Goal: Task Accomplishment & Management: Complete application form

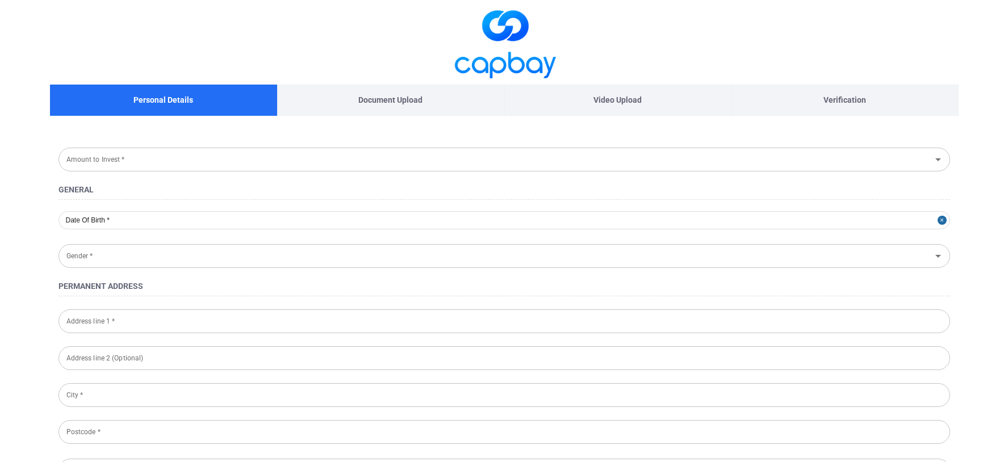
click at [449, 104] on div "Document Upload" at bounding box center [390, 100] width 227 height 31
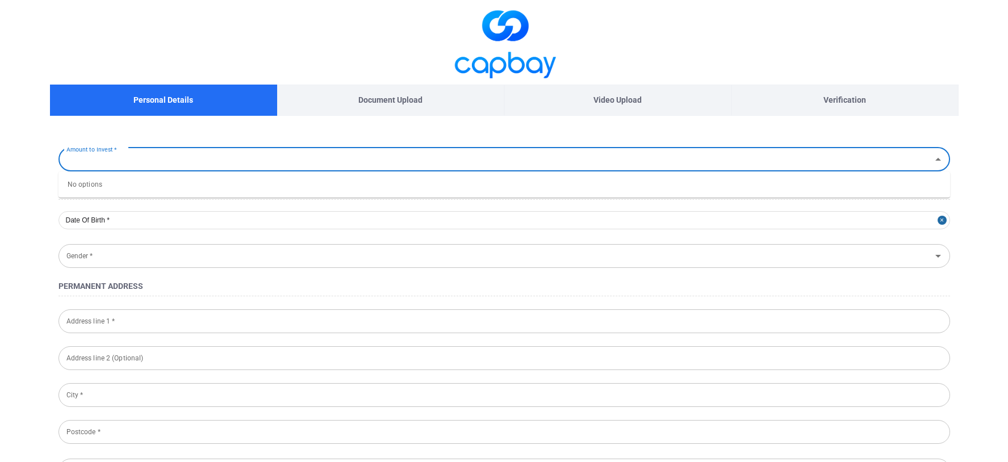
click at [242, 168] on input "Amount to Invest *" at bounding box center [495, 159] width 866 height 21
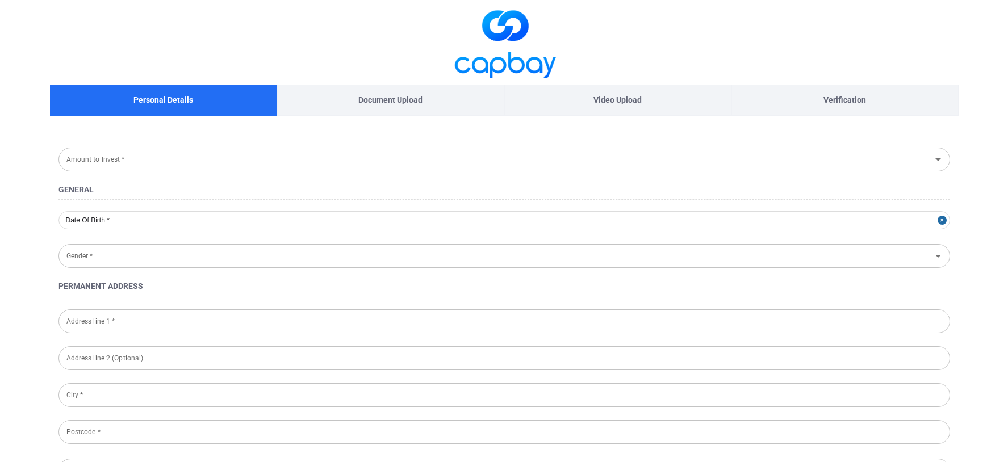
click at [192, 156] on input "Amount to Invest *" at bounding box center [495, 159] width 866 height 21
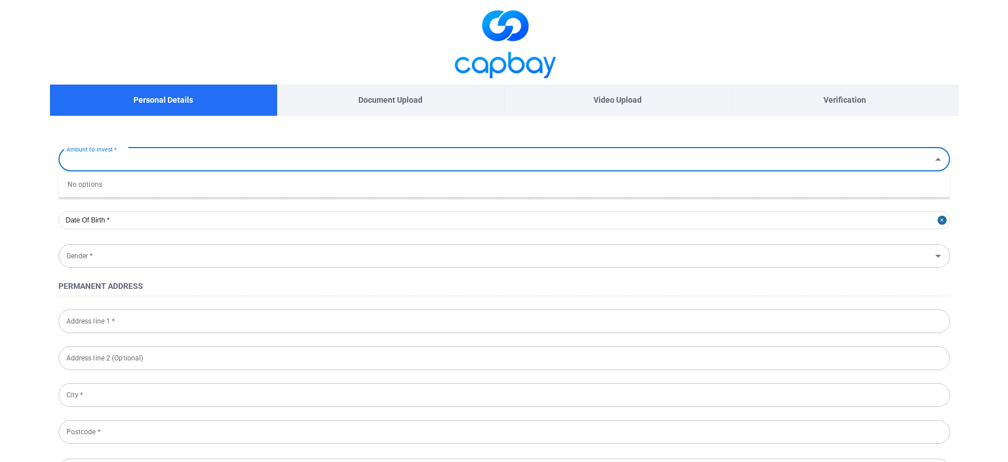
click at [194, 195] on div "No options" at bounding box center [503, 184] width 891 height 26
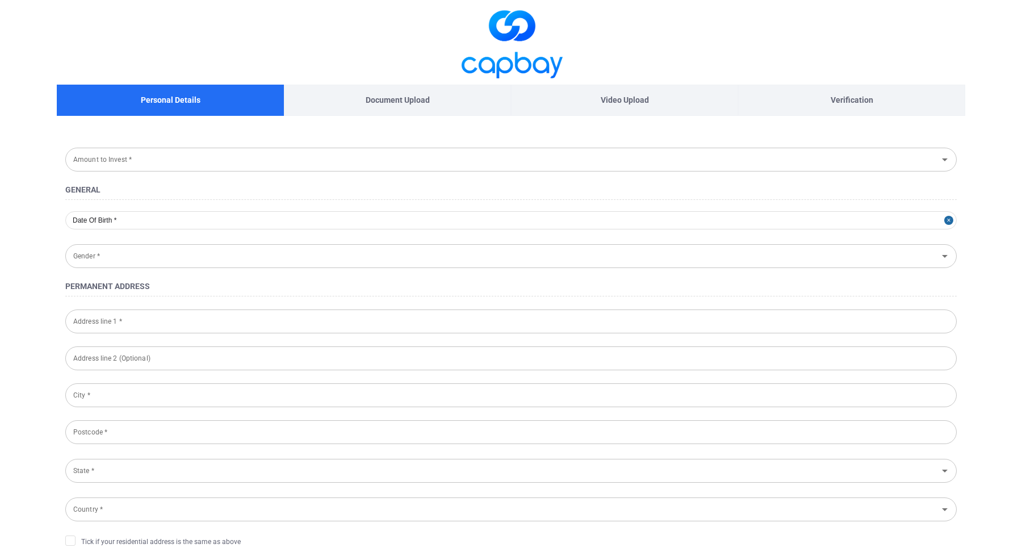
click at [175, 164] on input "Amount to Invest *" at bounding box center [502, 159] width 866 height 21
click at [175, 241] on div "Gender * Gender *" at bounding box center [510, 254] width 891 height 27
click at [175, 253] on input "Gender *" at bounding box center [502, 255] width 866 height 21
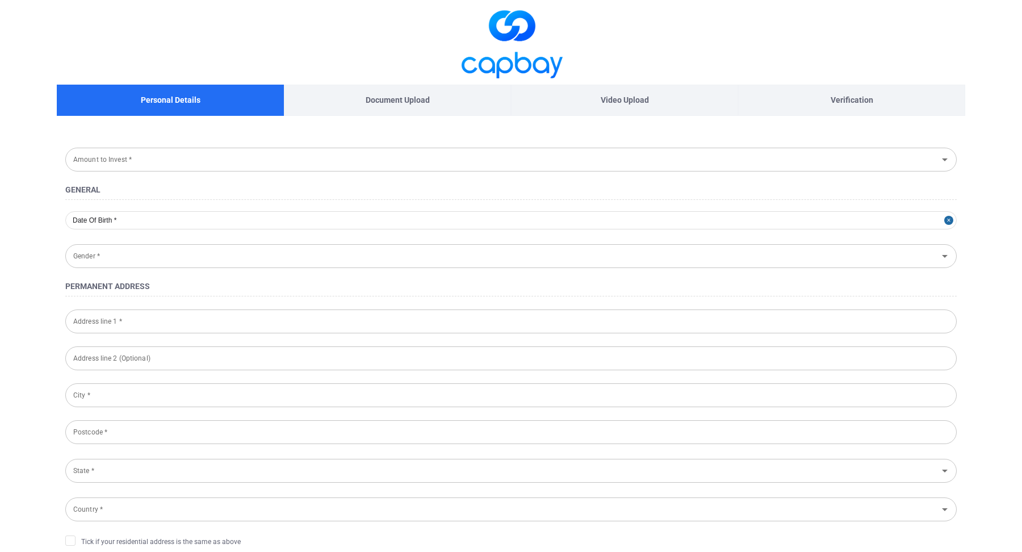
click at [273, 41] on span at bounding box center [511, 42] width 908 height 85
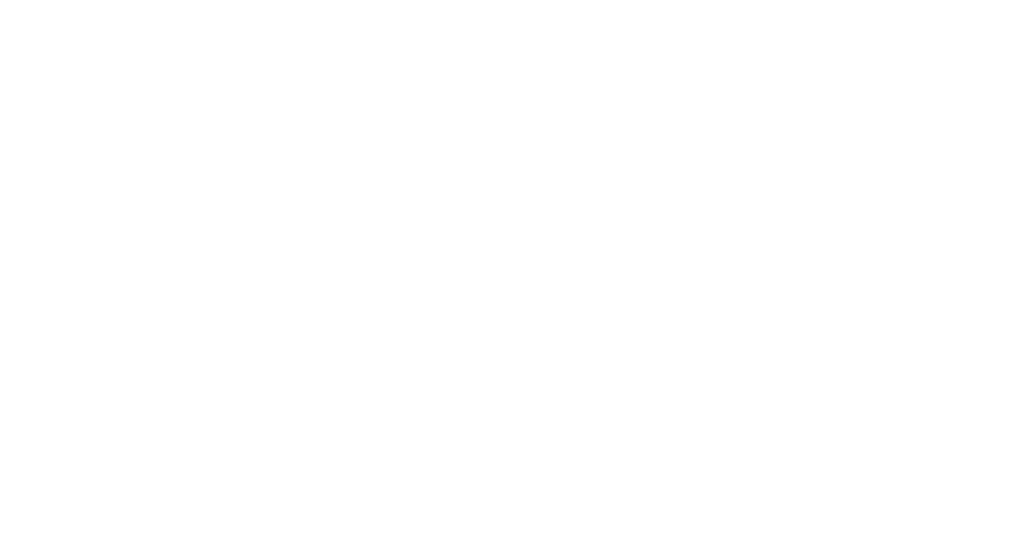
type input "[GEOGRAPHIC_DATA]"
type input "Malaysian"
type input "Government Issued ID"
select select "MY"
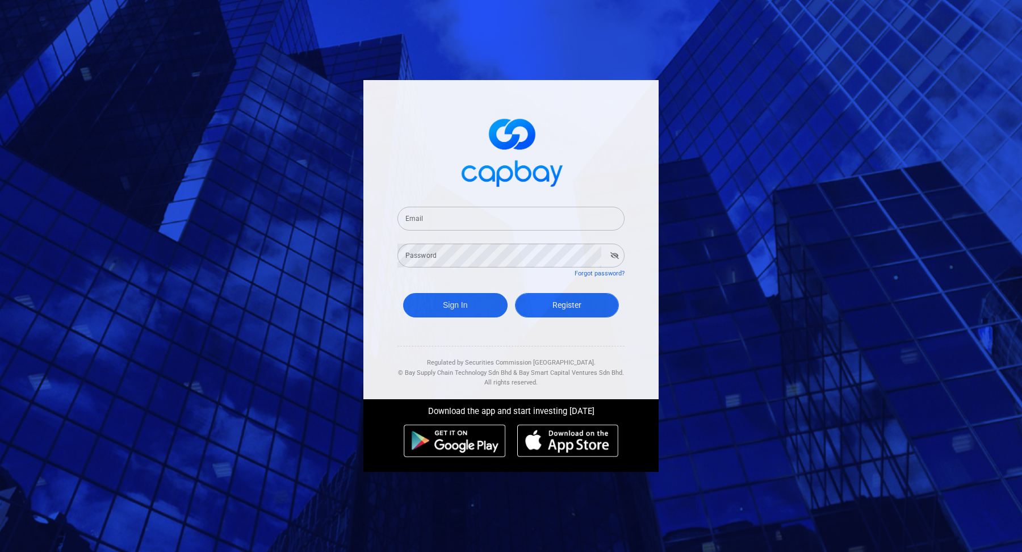
click at [553, 307] on span "Register" at bounding box center [566, 304] width 29 height 9
select select "MY"
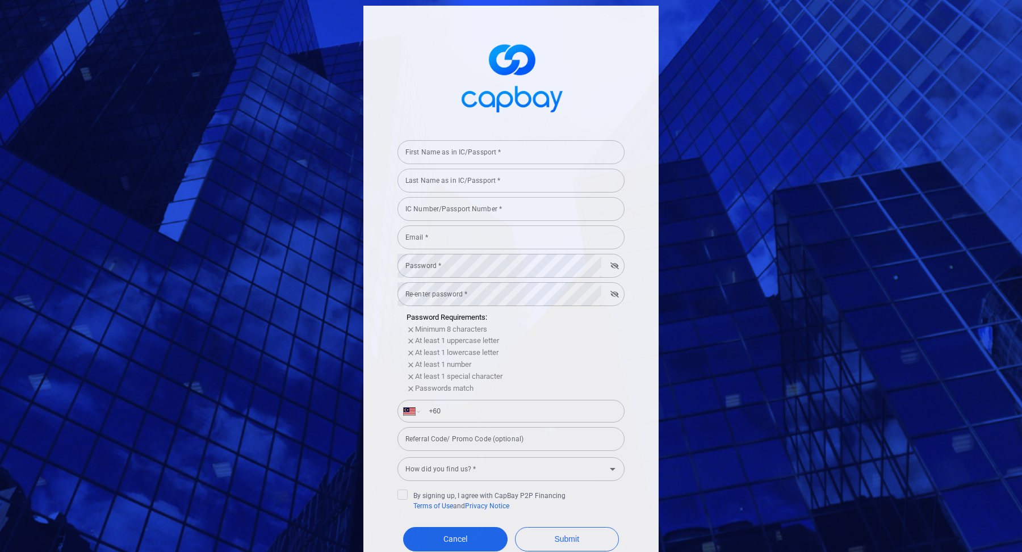
click at [471, 167] on div "Last Name as in IC/Passport * Last Name as in IC/Passport *" at bounding box center [510, 180] width 227 height 26
click at [465, 157] on input "First Name as in IC/Passport *" at bounding box center [510, 152] width 227 height 24
type input "test"
click at [462, 186] on input "Last Name as in IC/Passport *" at bounding box center [510, 181] width 227 height 24
type input "test"
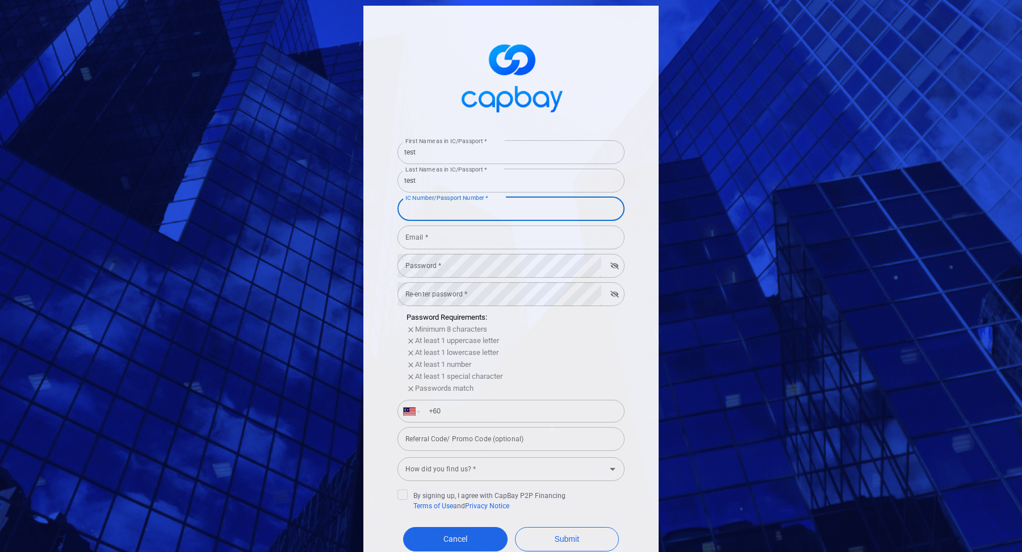
click at [467, 211] on input "IC Number/Passport Number *" at bounding box center [510, 209] width 227 height 24
type input "020708101194"
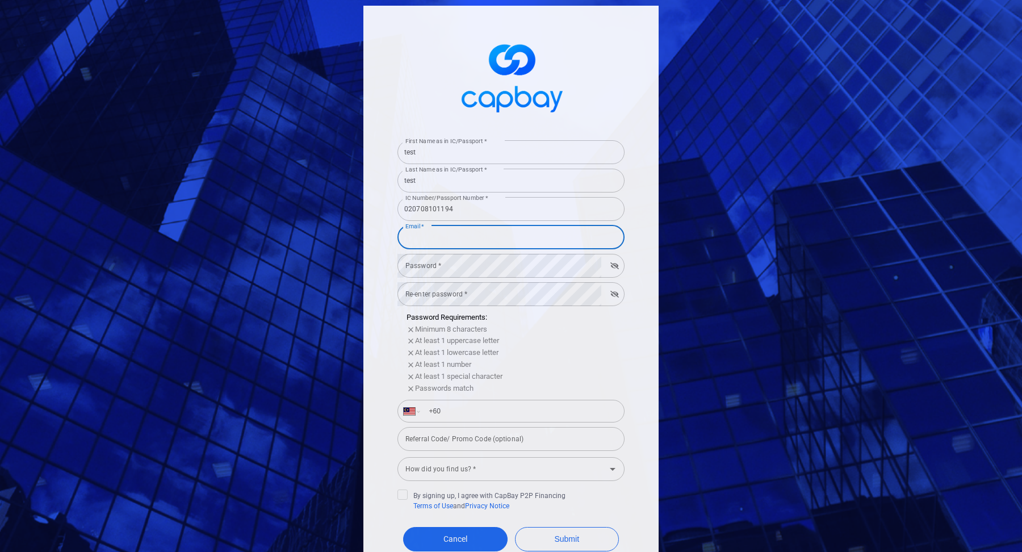
click at [456, 244] on input "Email *" at bounding box center [510, 237] width 227 height 24
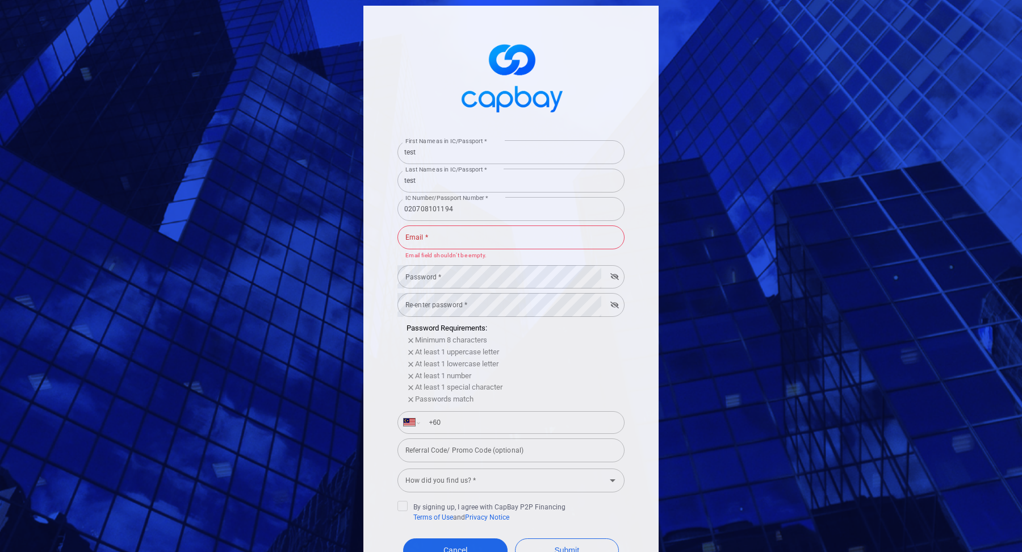
type input "kharishma.harjai@capbay.com"
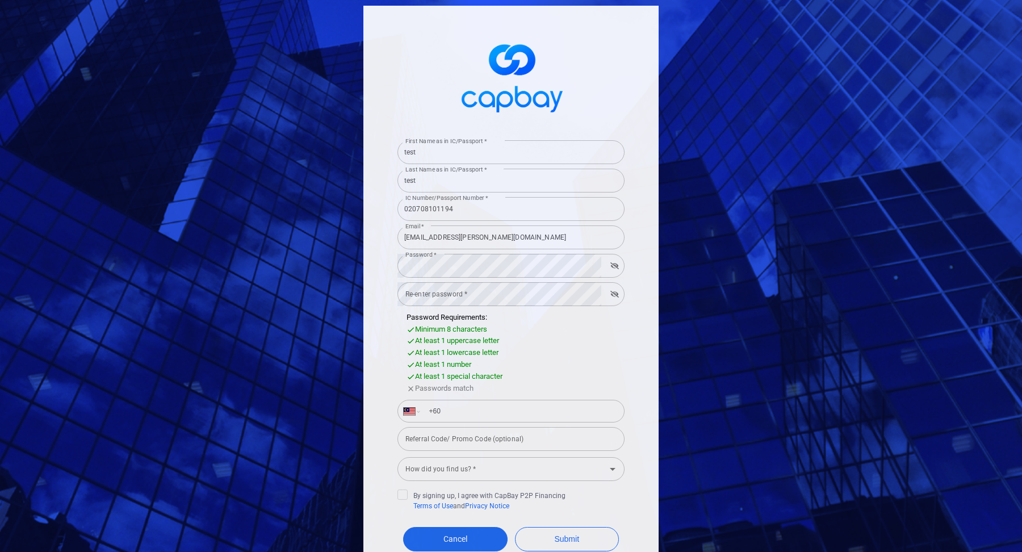
click at [615, 252] on div "Password * Password *" at bounding box center [510, 265] width 227 height 26
click at [619, 263] on button "button" at bounding box center [615, 266] width 18 height 16
click at [619, 263] on button "button" at bounding box center [618, 265] width 9 height 9
click at [579, 410] on input "+60" at bounding box center [520, 411] width 196 height 18
type input "+60 11 1103 7817"
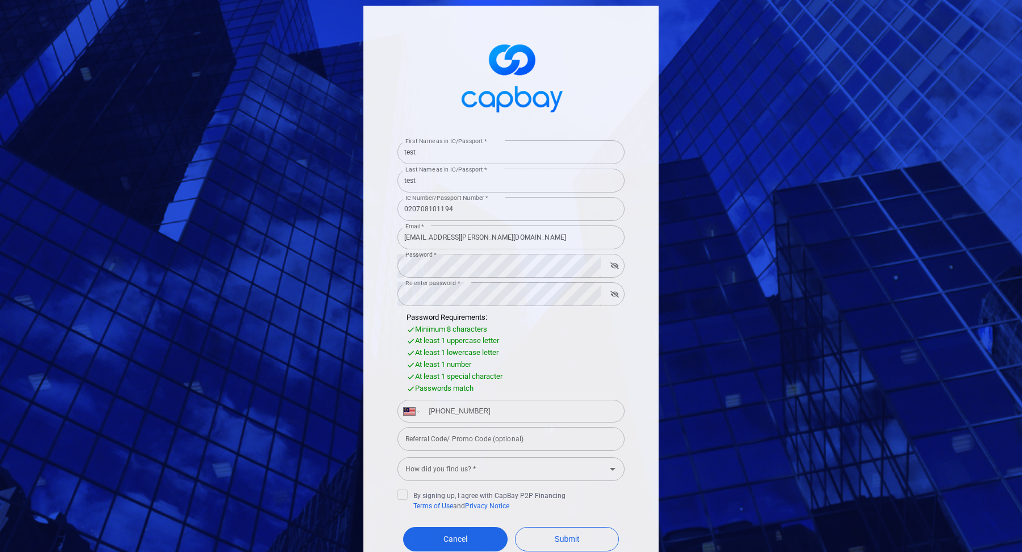
click at [540, 447] on input "Referral Code/ Promo Code (optional)" at bounding box center [510, 439] width 227 height 24
click at [531, 483] on form "First Name as in IC/Passport * test First Name as in IC/Passport * Last Name as…" at bounding box center [510, 365] width 227 height 459
click at [513, 453] on form "First Name as in IC/Passport * test First Name as in IC/Passport * Last Name as…" at bounding box center [510, 365] width 227 height 459
click at [504, 463] on input "How did you find us? *" at bounding box center [502, 469] width 202 height 21
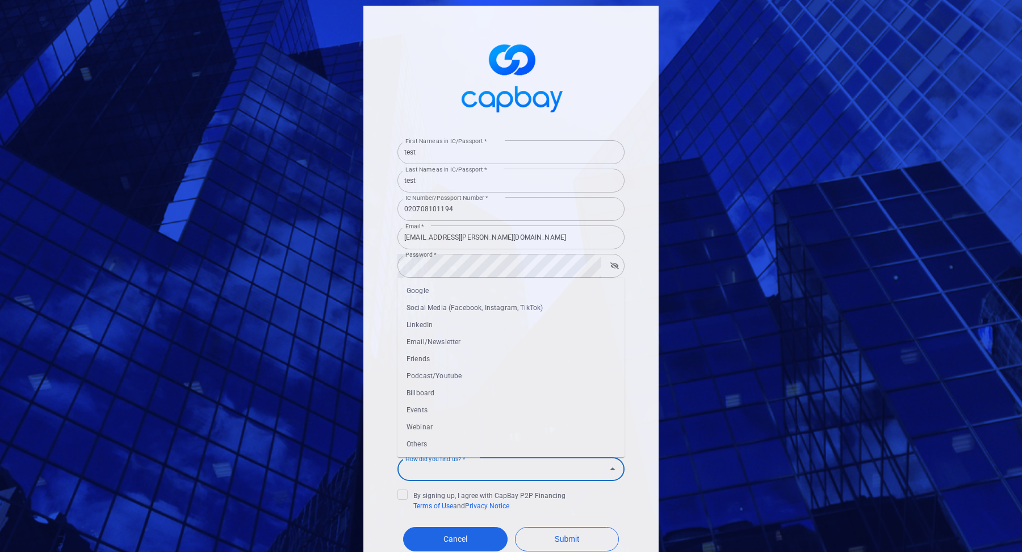
click at [474, 423] on li "Webinar" at bounding box center [510, 426] width 227 height 17
type input "Webinar"
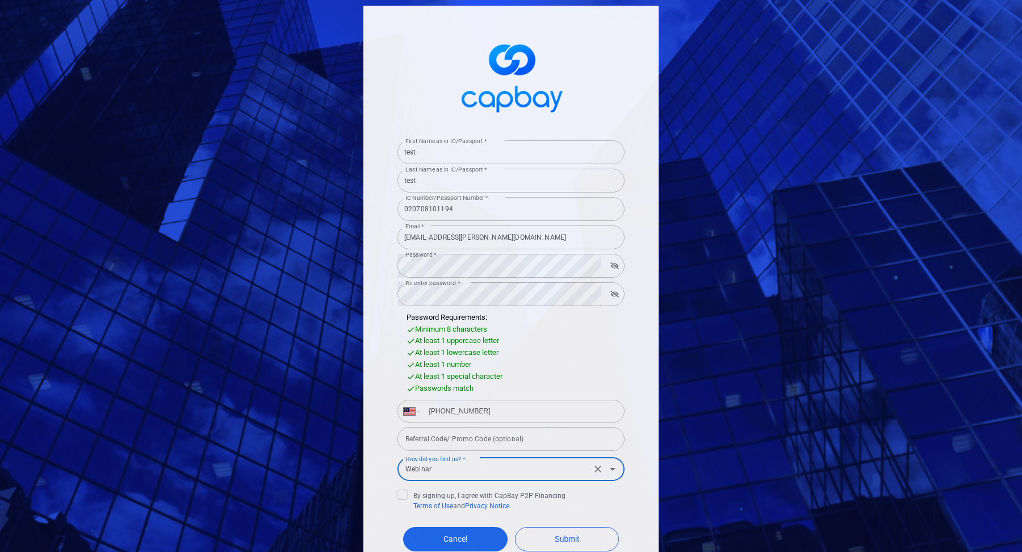
click at [411, 489] on form "First Name as in IC/Passport * test First Name as in IC/Passport * Last Name as…" at bounding box center [510, 365] width 227 height 459
click at [409, 493] on span "By signing up, I agree with CapBay P2P Financing Terms of Use and Privacy Notice" at bounding box center [481, 500] width 168 height 22
click at [0, 0] on input "By signing up, I agree with CapBay P2P Financing Terms of Use and Privacy Notice" at bounding box center [0, 0] width 0 height 0
click at [552, 548] on button "Submit" at bounding box center [567, 539] width 104 height 24
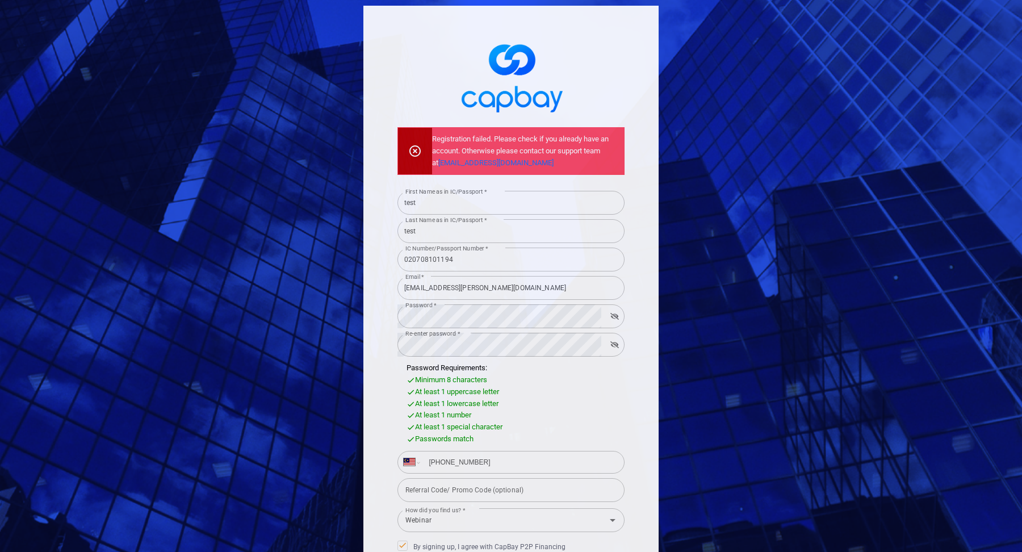
scroll to position [126, 0]
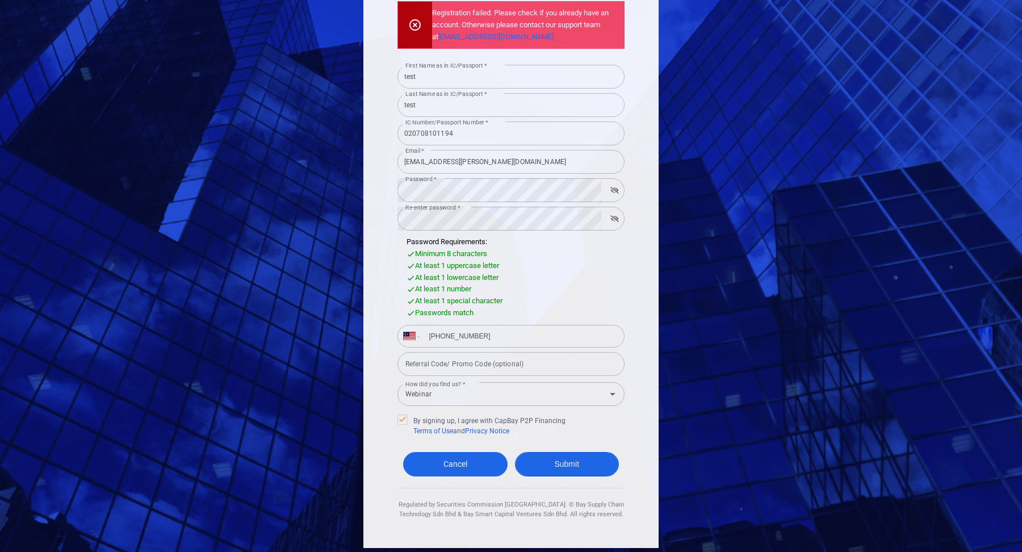
click at [604, 466] on button "Submit" at bounding box center [567, 464] width 104 height 24
click at [463, 455] on link "Cancel" at bounding box center [455, 464] width 104 height 24
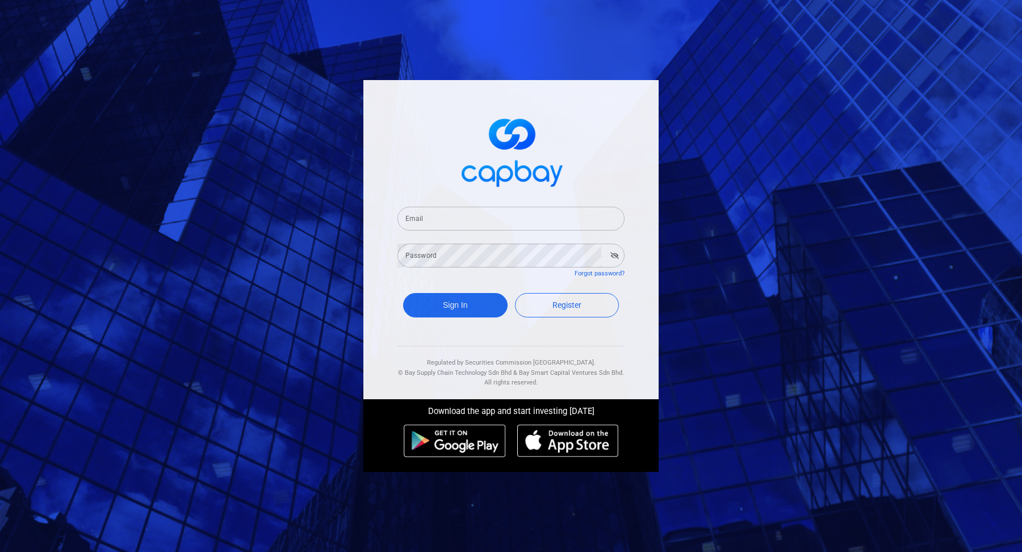
select select "MY"
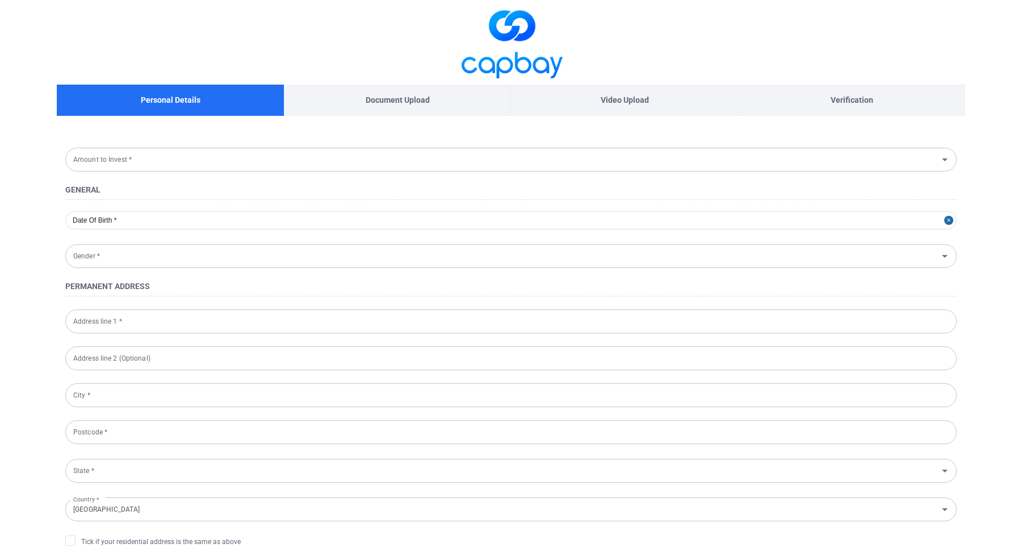
click at [380, 105] on p "Document Upload" at bounding box center [398, 100] width 64 height 12
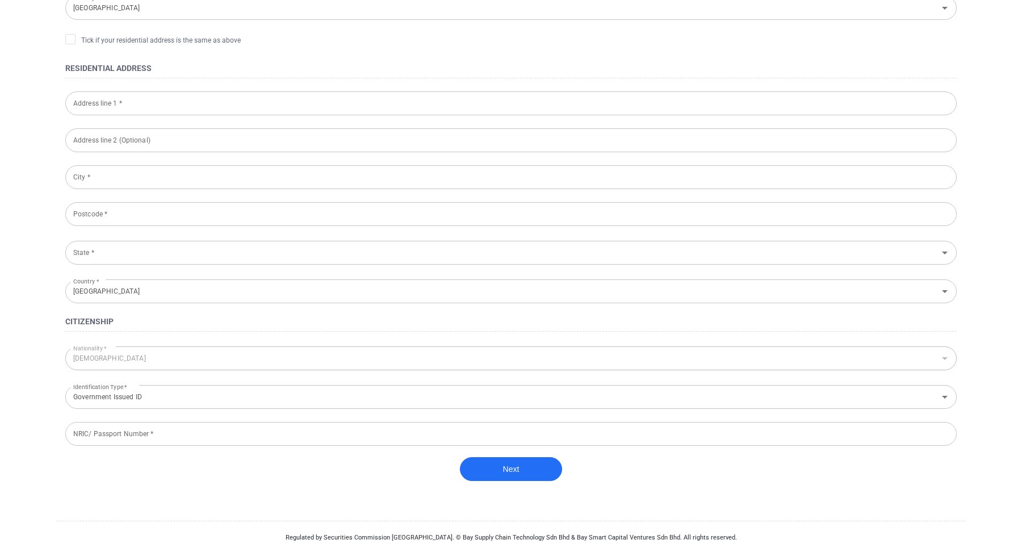
click at [382, 107] on input "text" at bounding box center [510, 103] width 891 height 24
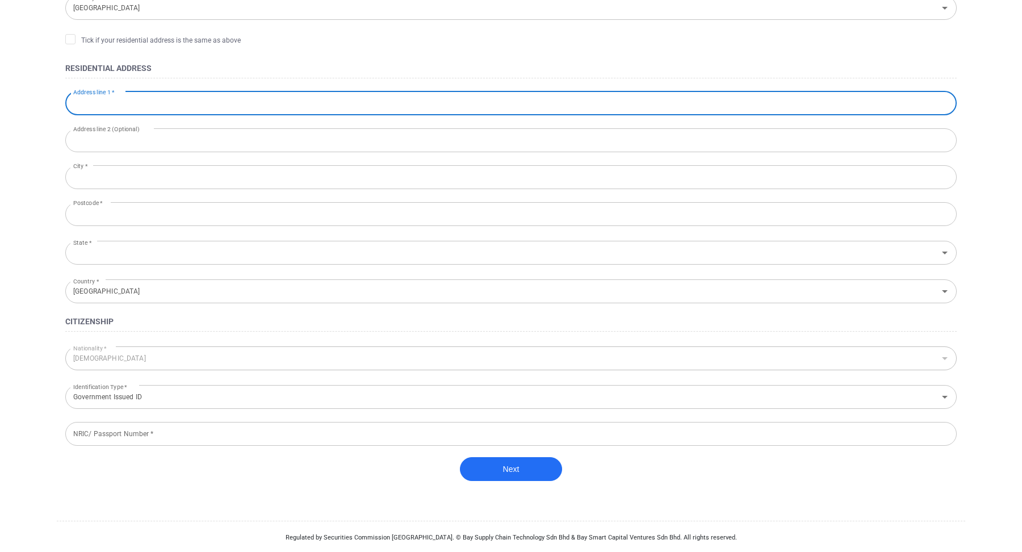
type input "[STREET_ADDRESS]"
type input "71800, Nilai, [GEOGRAPHIC_DATA]"
type input "Nilai"
type input "71800"
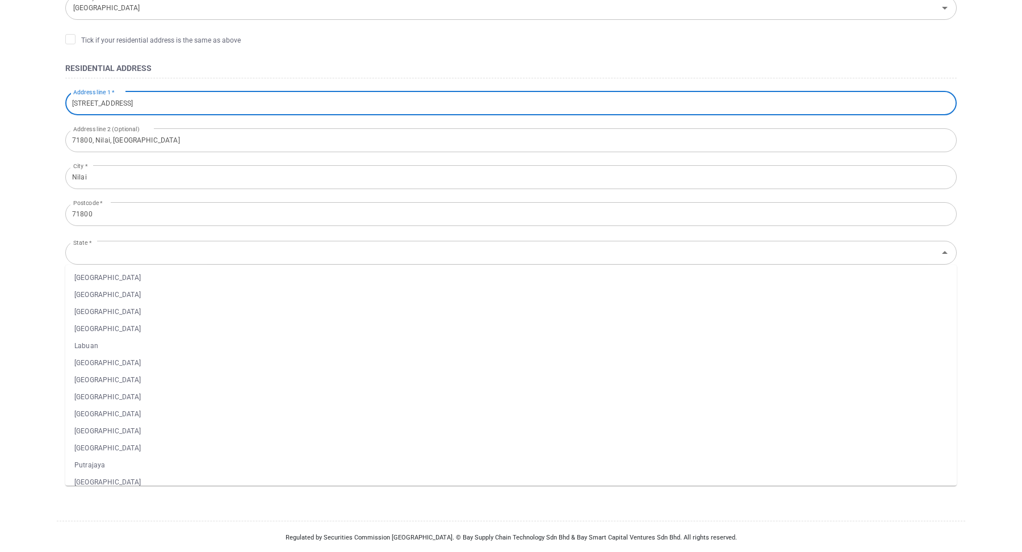
click at [215, 381] on li "[GEOGRAPHIC_DATA]" at bounding box center [510, 379] width 891 height 17
type input "[GEOGRAPHIC_DATA]"
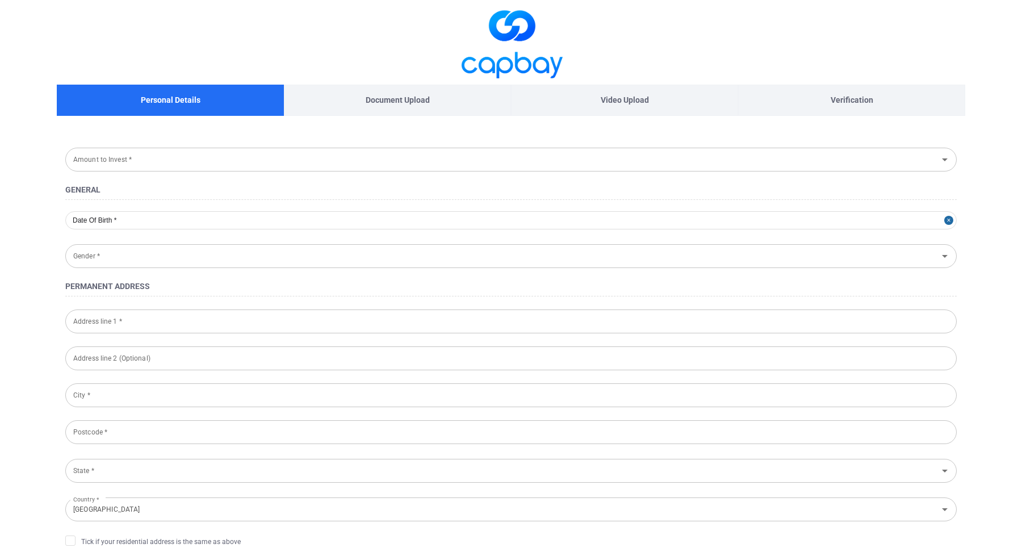
scroll to position [178, 0]
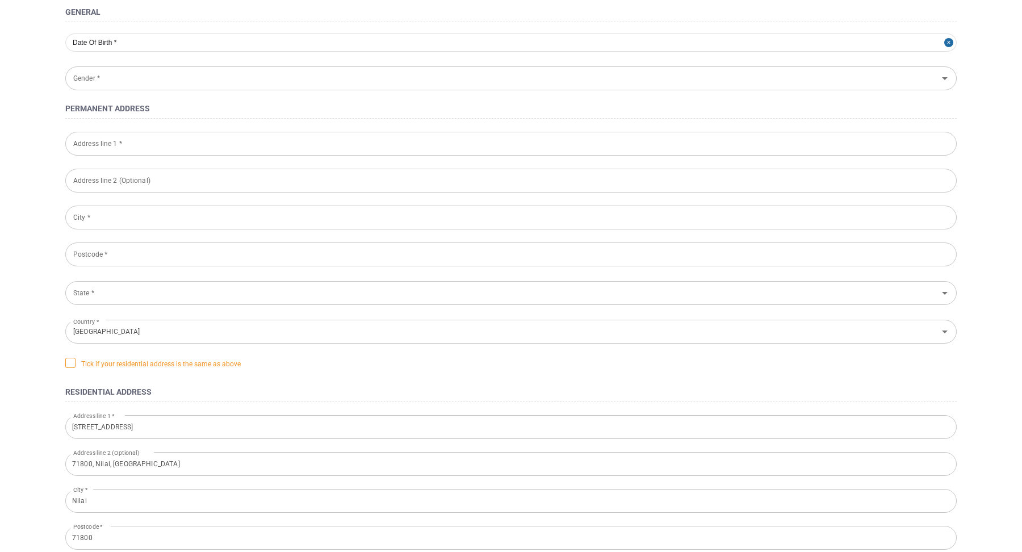
click at [69, 358] on icon at bounding box center [70, 362] width 9 height 9
click at [0, 0] on input "Tick if your residential address is the same as above" at bounding box center [0, 0] width 0 height 0
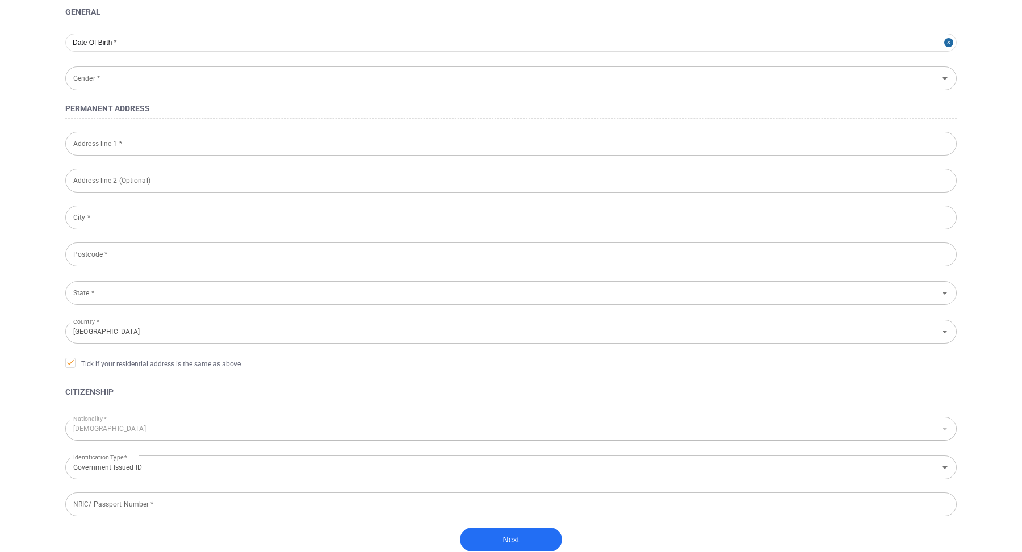
click at [115, 133] on div "Address line 1 * Address line 1 *" at bounding box center [510, 143] width 891 height 26
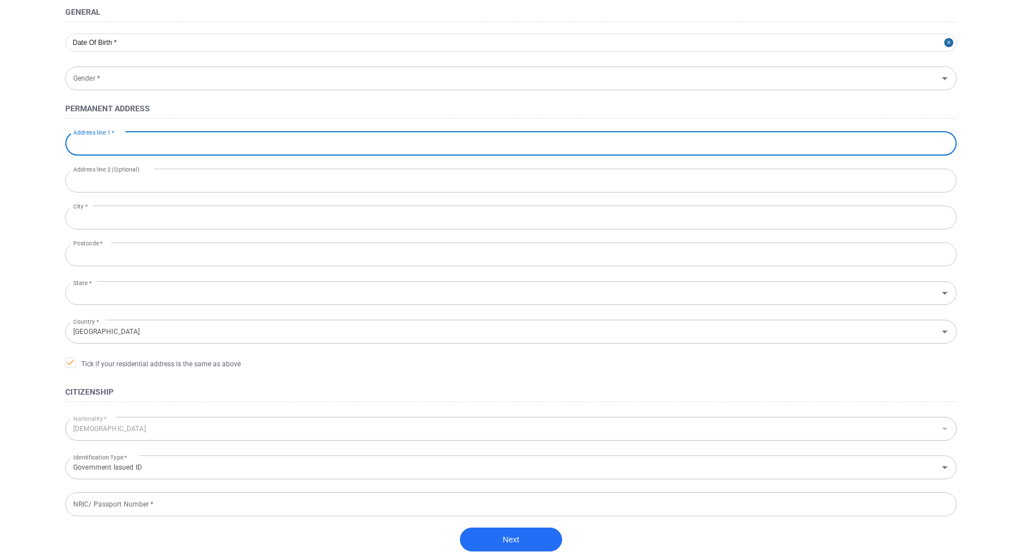
type input "[STREET_ADDRESS]"
type input "71800, Nilai, [GEOGRAPHIC_DATA]"
type input "Nilai"
type input "71800"
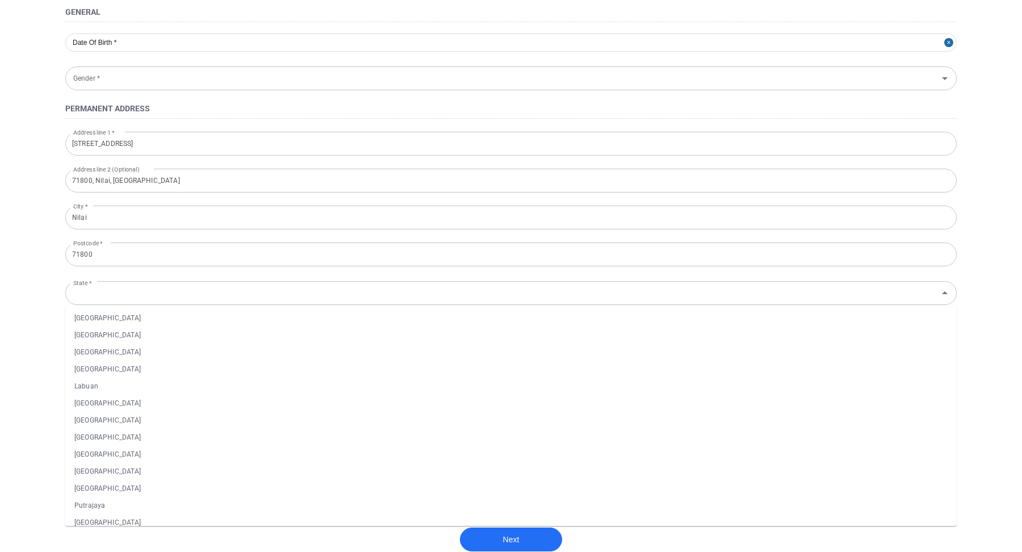
click at [0, 379] on main "Personal Details Document Upload Video Upload Verification Amount to Invest * A…" at bounding box center [511, 223] width 1022 height 802
click at [120, 422] on li "[GEOGRAPHIC_DATA]" at bounding box center [510, 420] width 891 height 17
type input "[GEOGRAPHIC_DATA]"
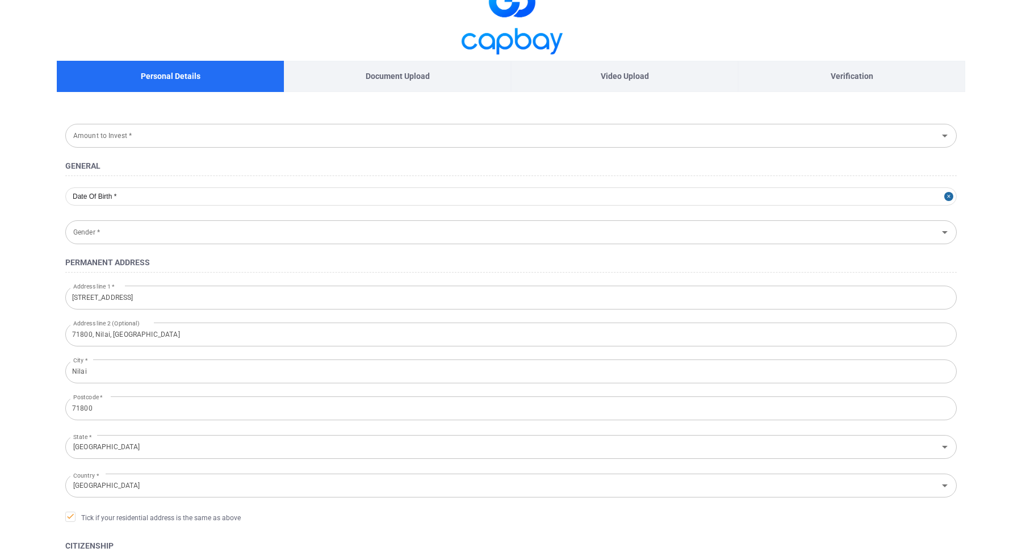
scroll to position [0, 0]
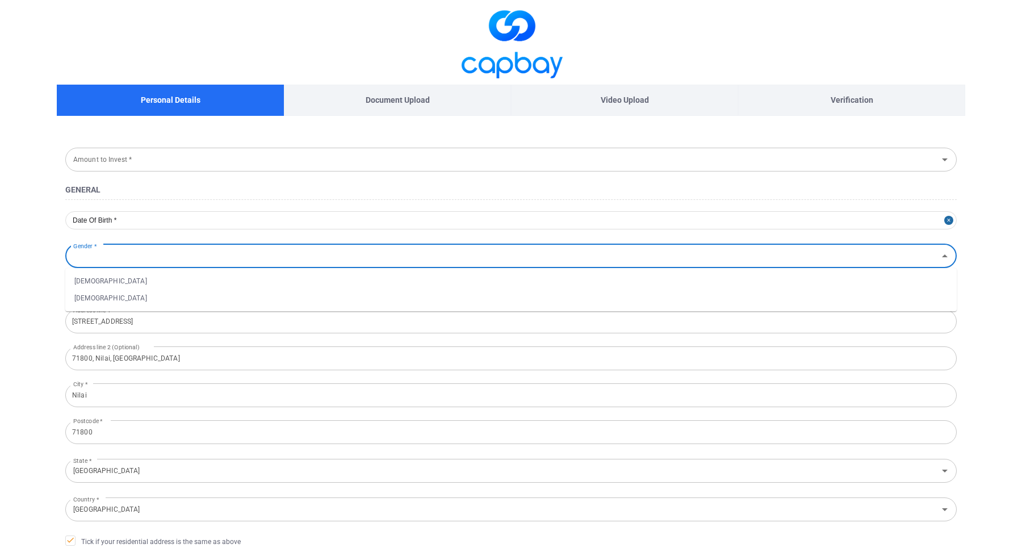
click at [110, 253] on input "Gender *" at bounding box center [502, 255] width 866 height 21
click at [114, 295] on li "[DEMOGRAPHIC_DATA]" at bounding box center [510, 298] width 891 height 17
type input "[DEMOGRAPHIC_DATA]"
click at [141, 169] on input "Amount to Invest *" at bounding box center [502, 159] width 866 height 21
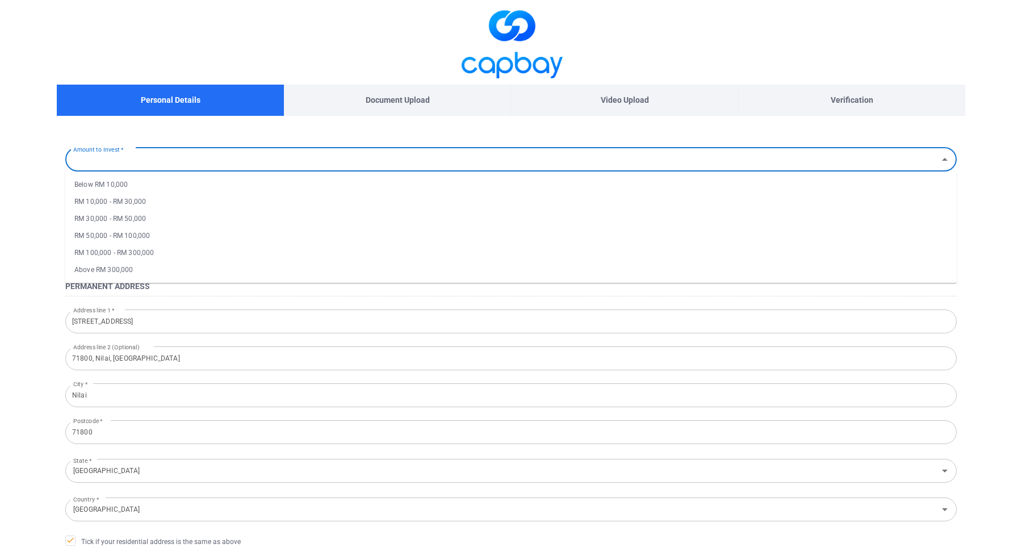
click at [139, 191] on li "Below RM 10,000" at bounding box center [510, 184] width 891 height 17
type input "Below RM 10,000"
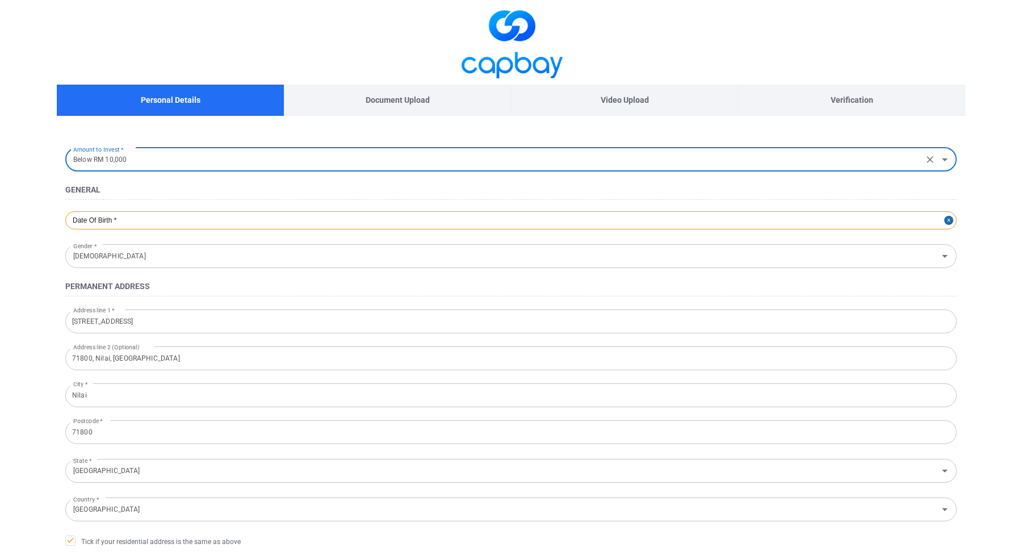
select select "8"
select select "2007"
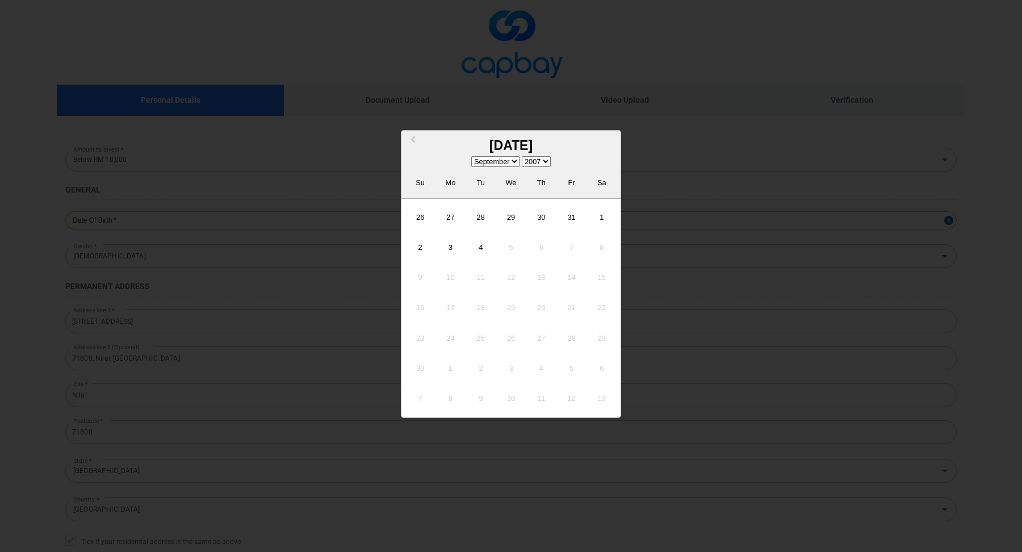
click at [391, 225] on div "Previous Month [DATE] January February March April May June July August Septemb…" at bounding box center [510, 220] width 891 height 18
click at [411, 141] on button "Previous Month" at bounding box center [412, 141] width 18 height 18
select select "7"
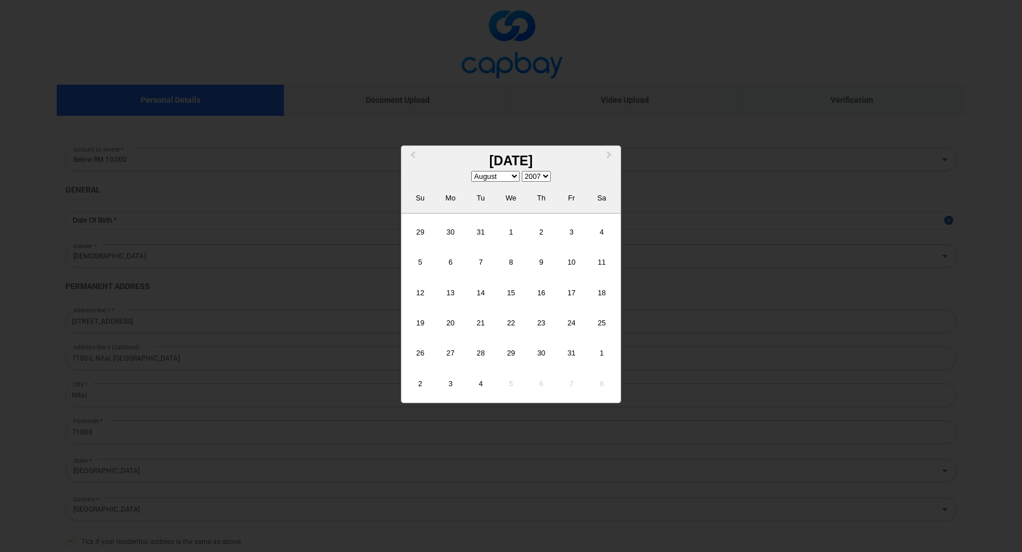
click at [542, 181] on select "1900 1901 1902 1903 1904 1905 1906 1907 1908 1909 1910 1911 1912 1913 1914 1915…" at bounding box center [536, 176] width 29 height 11
select select "2002"
click at [522, 172] on select "1900 1901 1902 1903 1904 1905 1906 1907 1908 1909 1910 1911 1912 1913 1914 1915…" at bounding box center [536, 176] width 29 height 11
click at [500, 275] on div "7" at bounding box center [510, 262] width 27 height 27
type input "[DATE]"
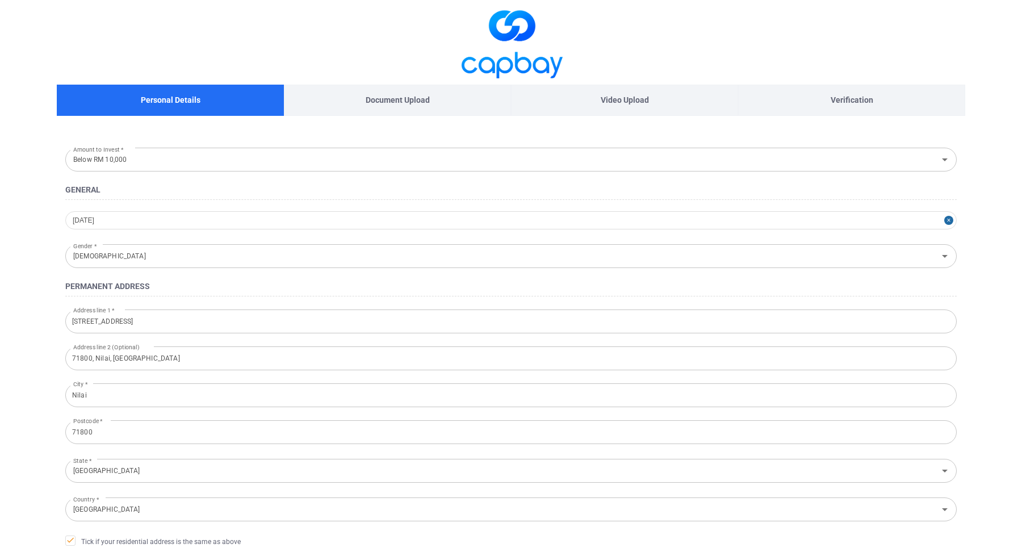
scroll to position [249, 0]
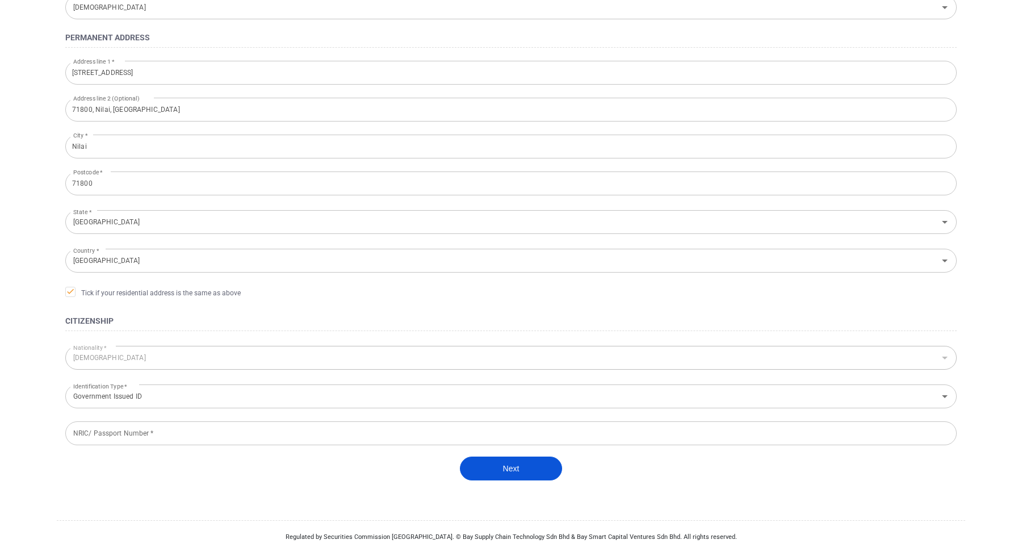
click at [491, 473] on button "Next" at bounding box center [511, 469] width 102 height 24
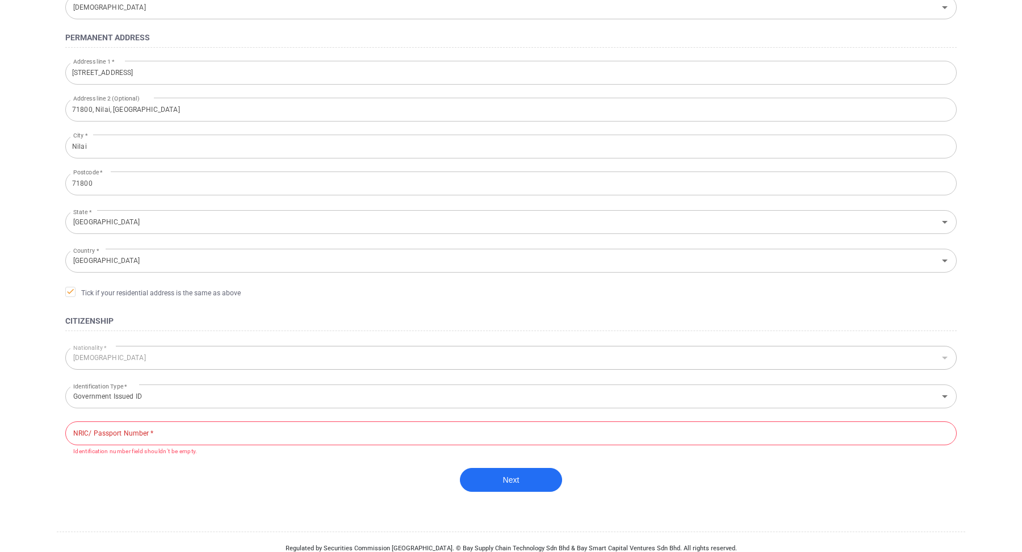
click at [307, 431] on input "NRIC/ Passport Number *" at bounding box center [510, 433] width 891 height 24
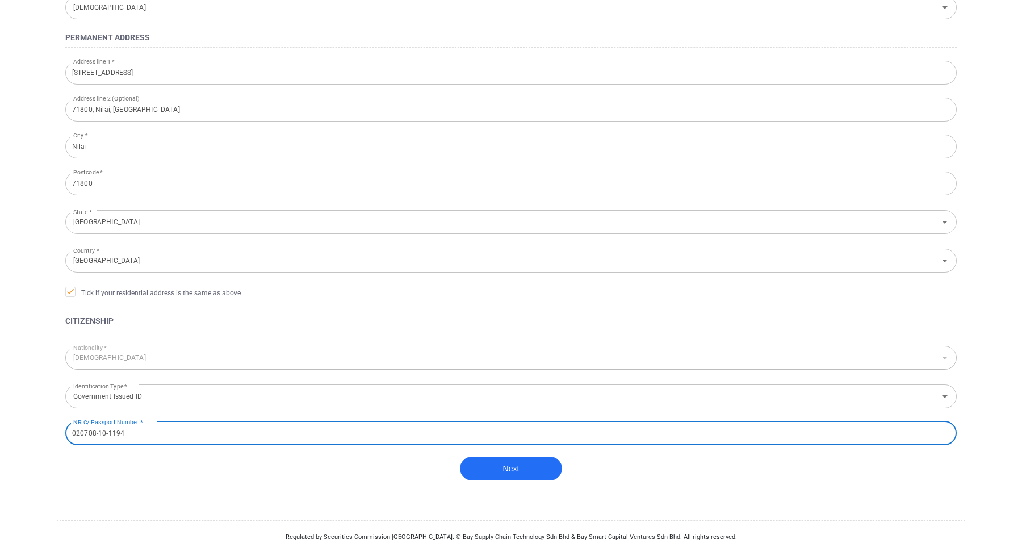
click at [194, 428] on input "020708-10-1194" at bounding box center [510, 433] width 891 height 24
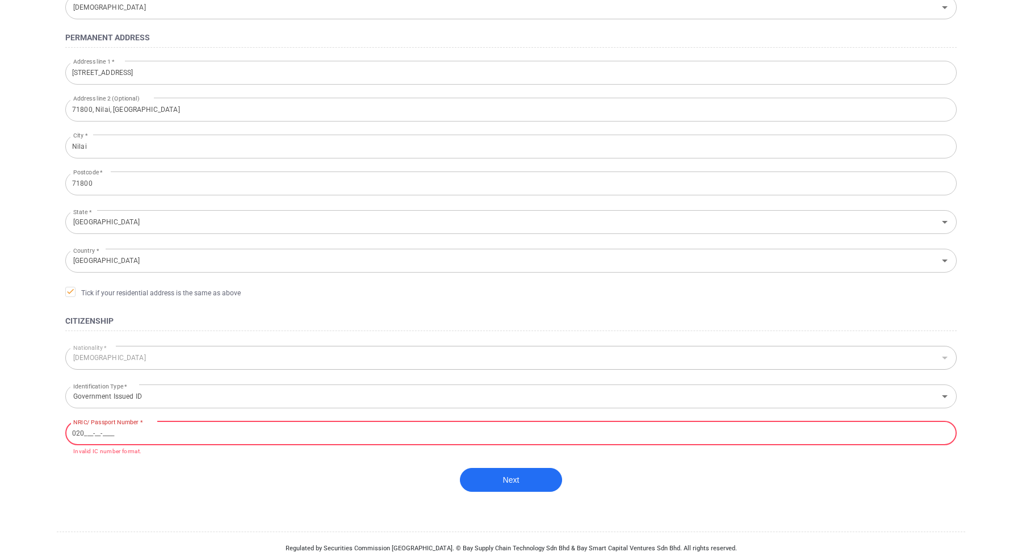
click at [182, 523] on div "Personal Details Document Upload Video Upload Verification Amount to Invest * B…" at bounding box center [510, 157] width 925 height 813
click at [180, 464] on form "Amount to Invest * Below RM 10,000 Amount to Invest * General [DATE] Gender * […" at bounding box center [511, 208] width 908 height 625
click at [171, 434] on input "020___-__-____" at bounding box center [510, 433] width 891 height 24
type input "020708-10-1194"
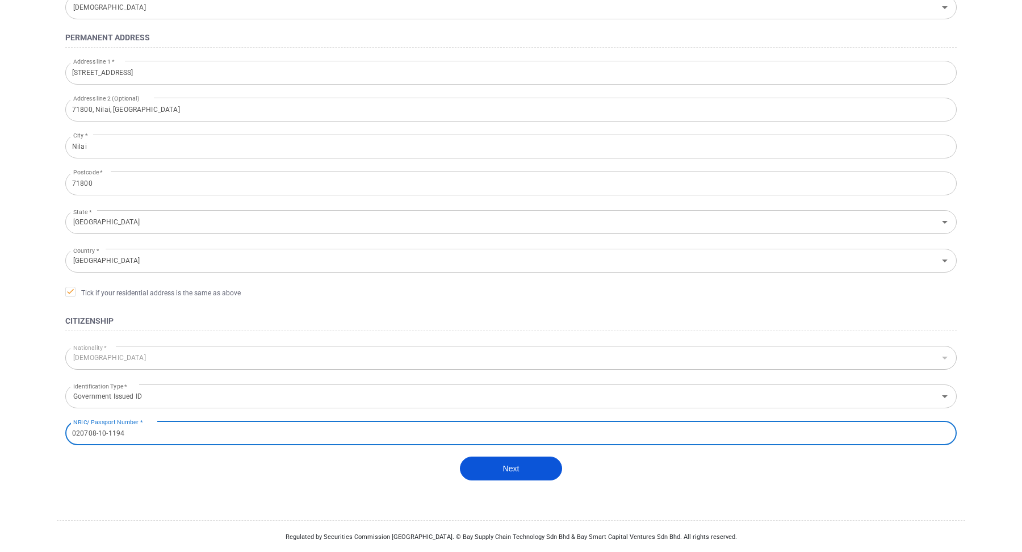
click at [493, 468] on button "Next" at bounding box center [511, 469] width 102 height 24
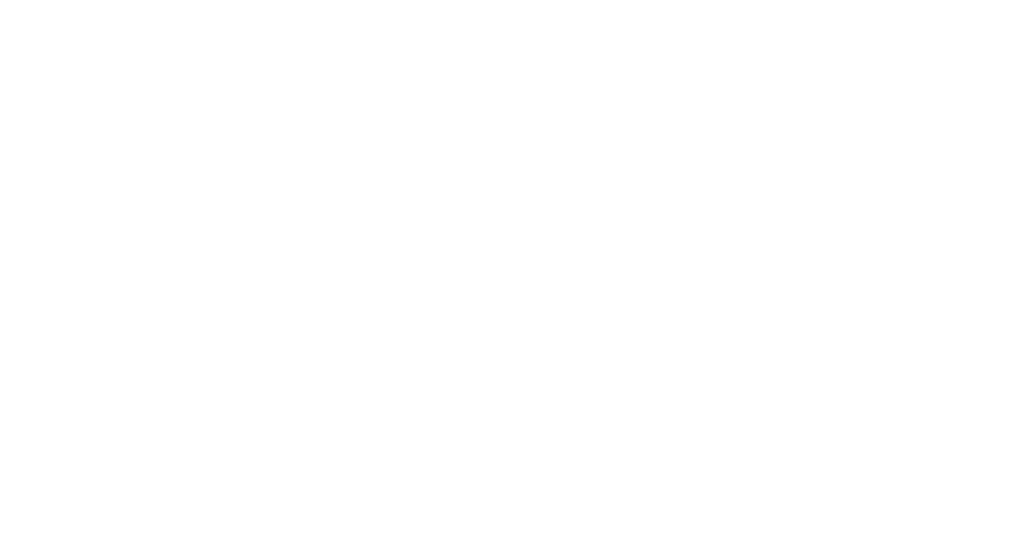
type input "[GEOGRAPHIC_DATA]"
type input "[DEMOGRAPHIC_DATA]"
type input "Government Issued ID"
